Goal: Task Accomplishment & Management: Use online tool/utility

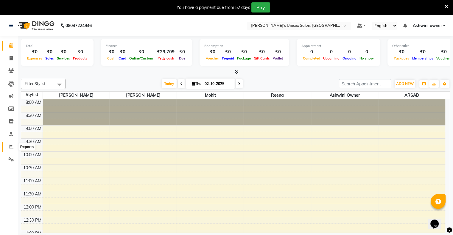
click at [13, 150] on span at bounding box center [11, 147] width 10 height 7
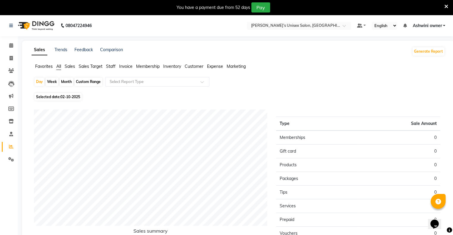
click at [115, 65] on span "Staff" at bounding box center [111, 66] width 10 height 5
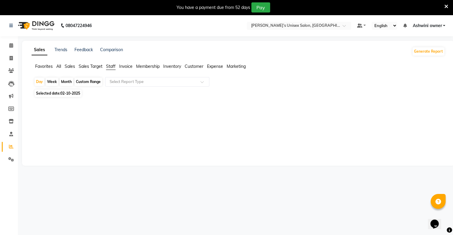
click at [80, 83] on div "Custom Range" at bounding box center [88, 82] width 28 height 8
click at [98, 81] on div "Custom Range" at bounding box center [88, 82] width 28 height 8
select select "10"
select select "2025"
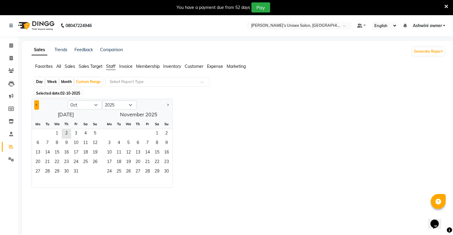
click at [36, 105] on span "Previous month" at bounding box center [37, 105] width 2 height 2
select select "9"
click at [37, 136] on span "1" at bounding box center [38, 134] width 10 height 10
click at [45, 173] on span "30" at bounding box center [48, 172] width 10 height 10
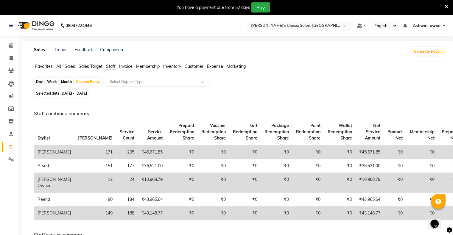
click at [354, 79] on div "Day Week Month Custom Range Select Report Type" at bounding box center [238, 82] width 409 height 11
